Goal: Check status: Check status

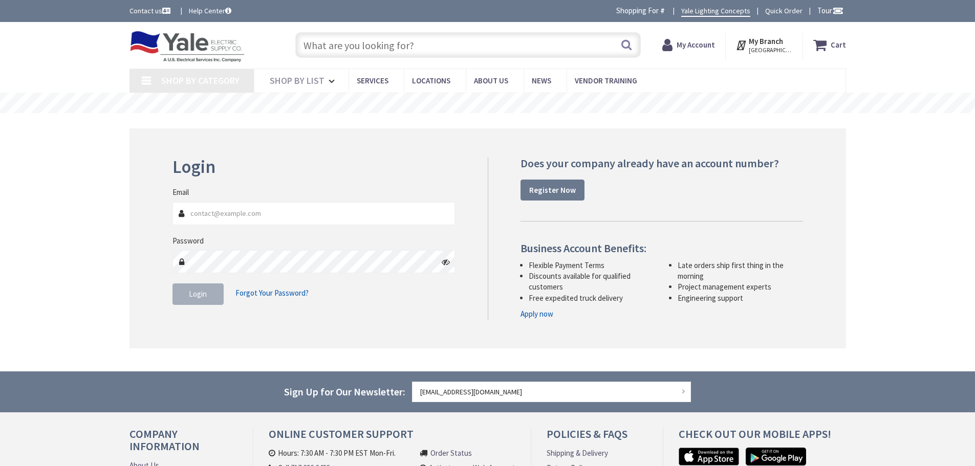
type input "[EMAIL_ADDRESS][DOMAIN_NAME]"
click at [208, 294] on button "Login" at bounding box center [198, 295] width 51 height 22
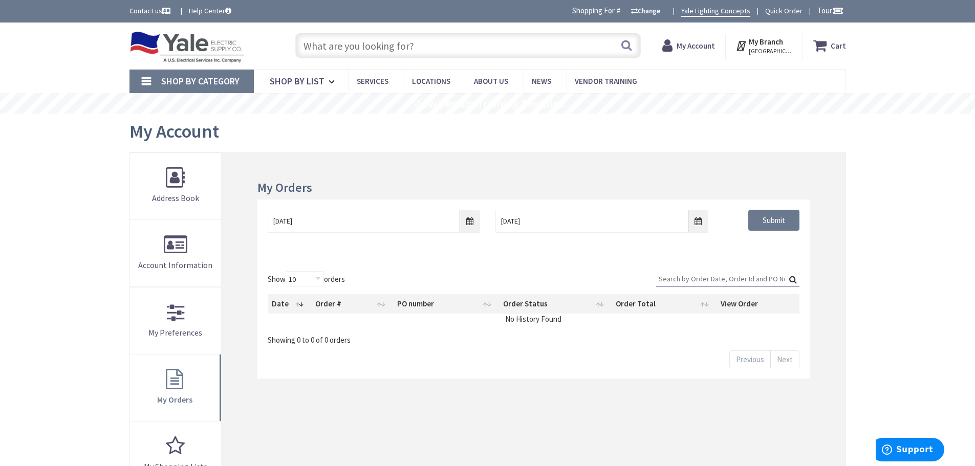
click at [671, 281] on input "Search:" at bounding box center [727, 278] width 143 height 15
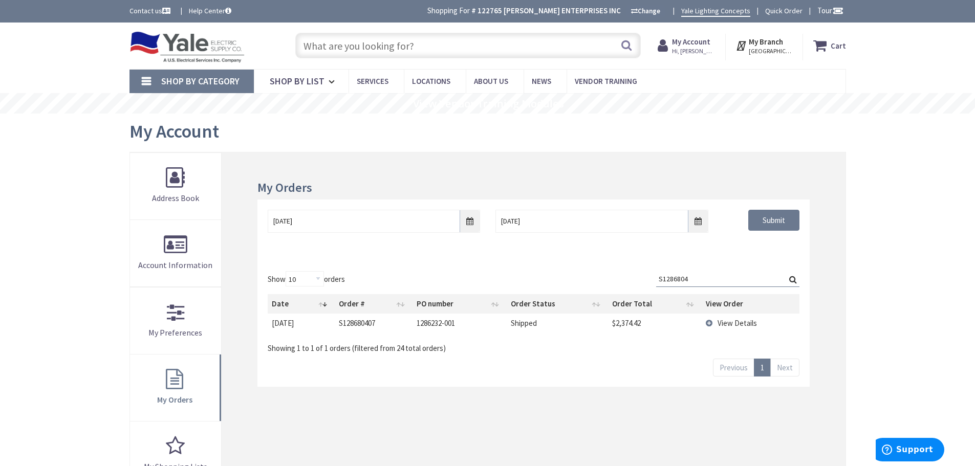
type input "S1286804"
click at [741, 323] on span "View Details" at bounding box center [737, 323] width 39 height 10
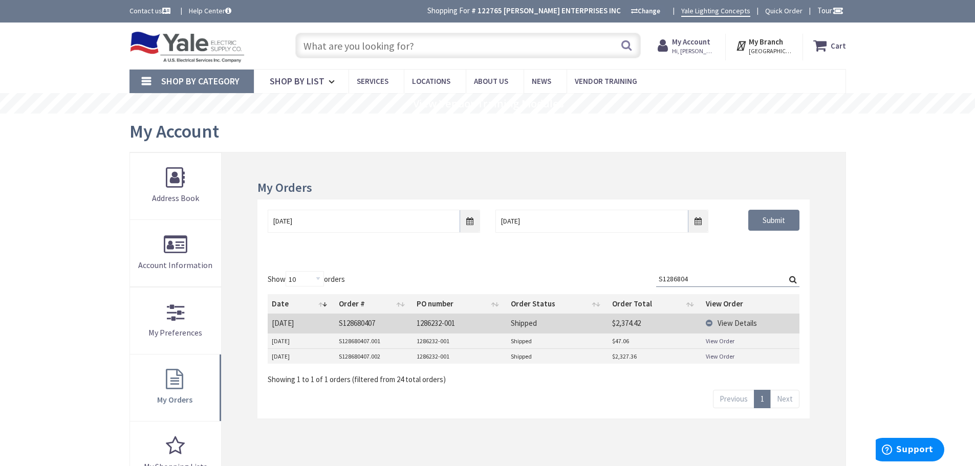
click at [721, 343] on link "View Order" at bounding box center [720, 341] width 29 height 9
click at [716, 357] on link "View Order" at bounding box center [720, 356] width 29 height 9
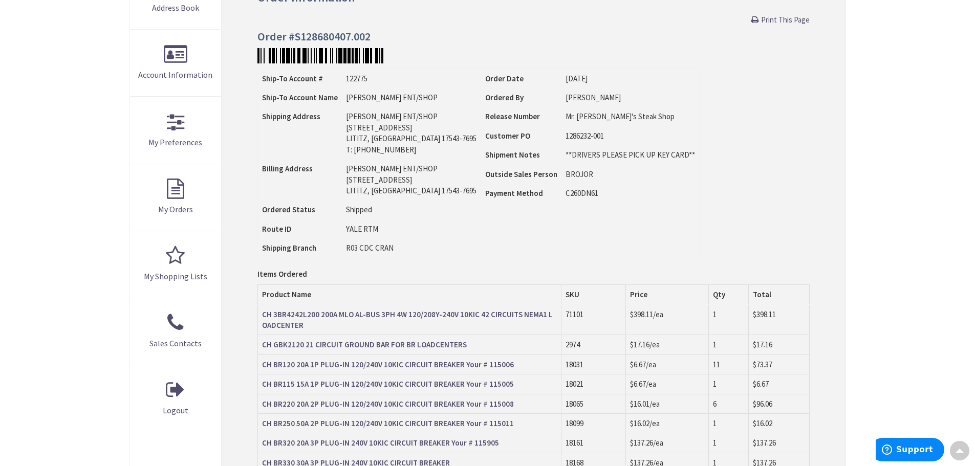
scroll to position [52, 0]
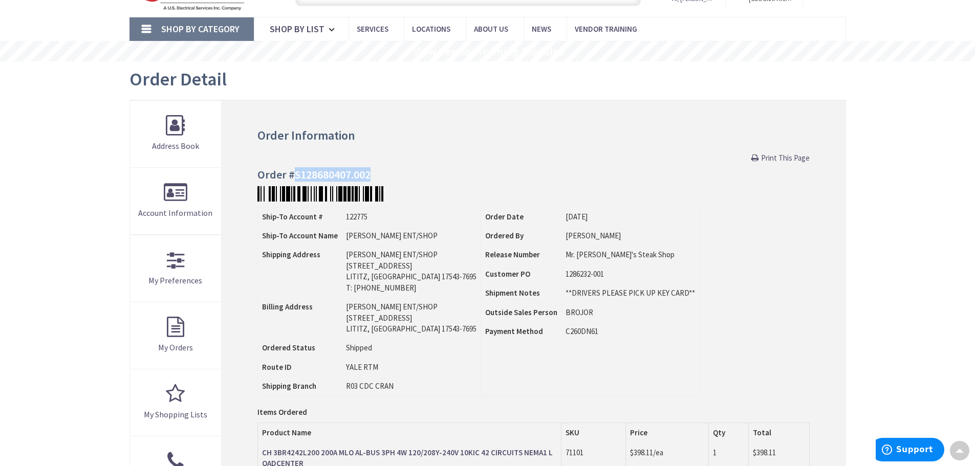
drag, startPoint x: 375, startPoint y: 174, endPoint x: 296, endPoint y: 181, distance: 79.2
click at [296, 181] on h4 "Order #S128680407.002" at bounding box center [534, 174] width 552 height 12
copy h4 "S128680407.002"
